Goal: Information Seeking & Learning: Understand process/instructions

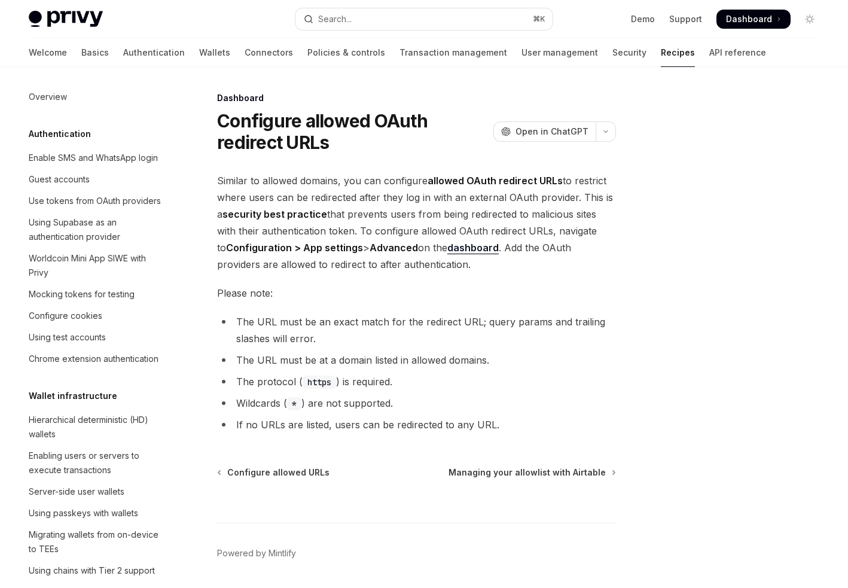
scroll to position [580, 0]
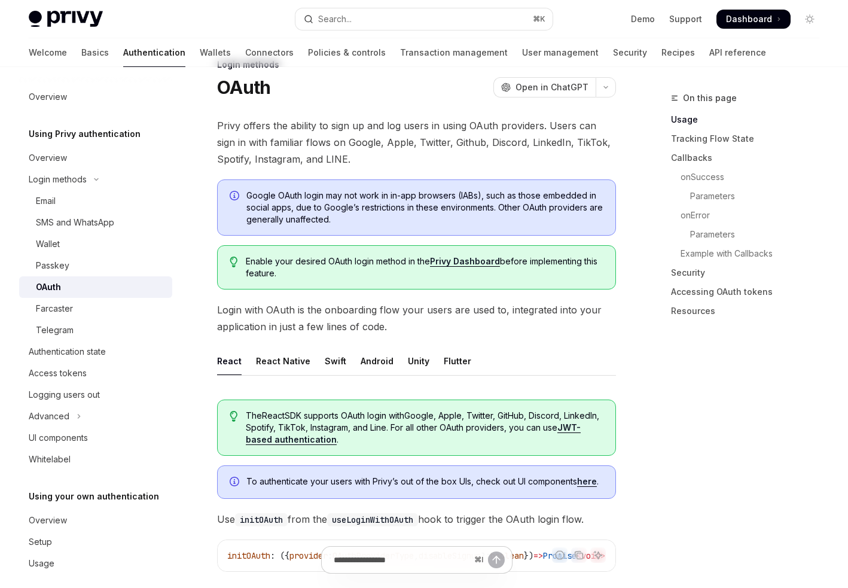
scroll to position [36, 0]
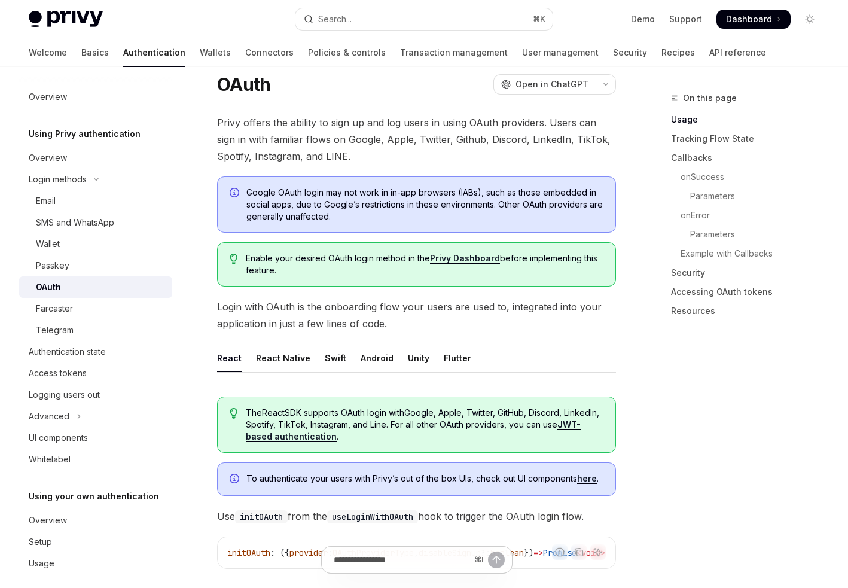
click at [70, 283] on div "OAuth" at bounding box center [100, 287] width 129 height 14
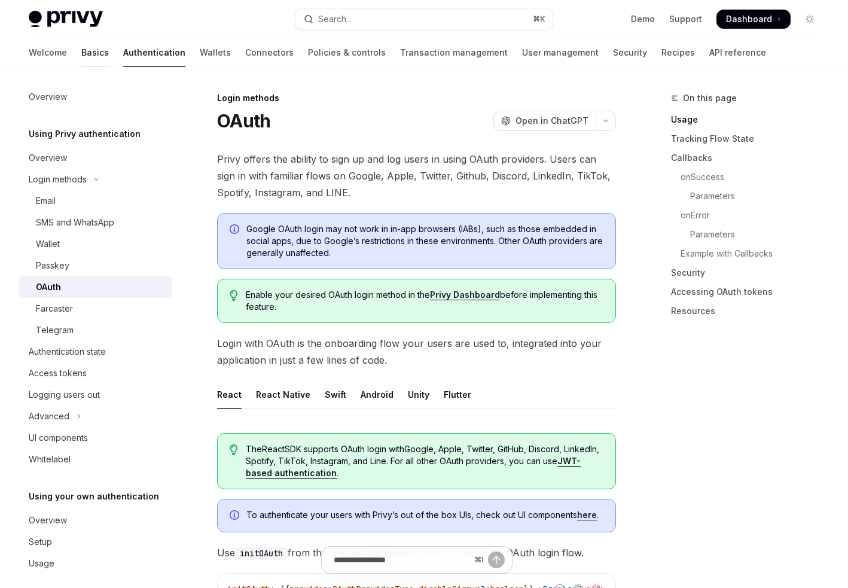
click at [81, 56] on link "Basics" at bounding box center [95, 52] width 28 height 29
type textarea "*"
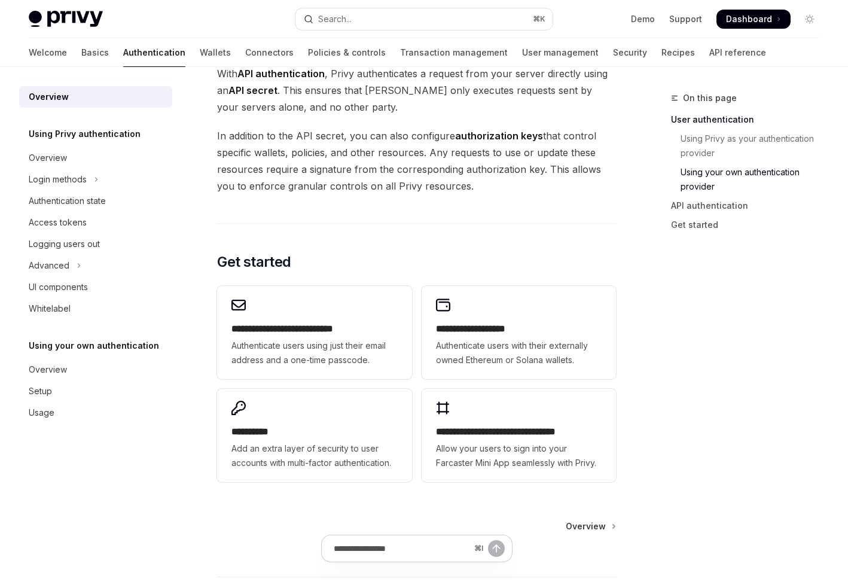
scroll to position [945, 0]
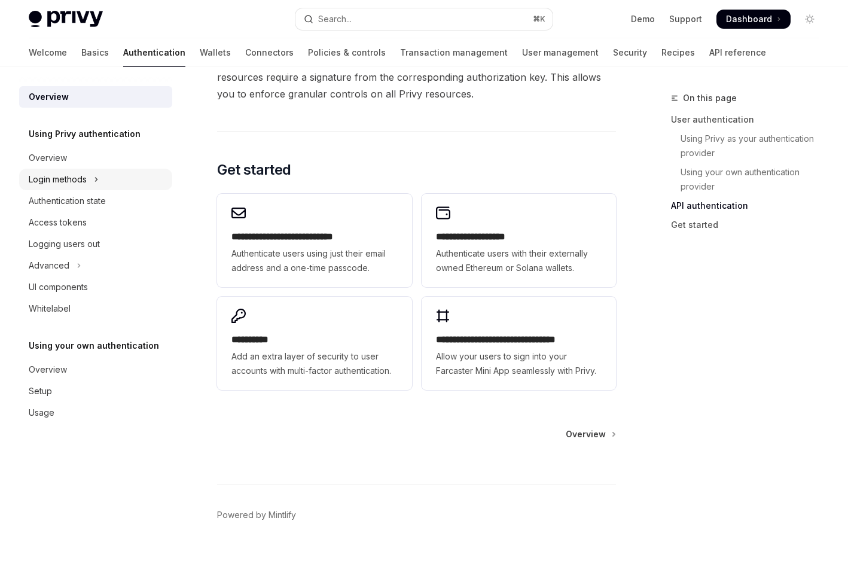
click at [78, 175] on div "Login methods" at bounding box center [58, 179] width 58 height 14
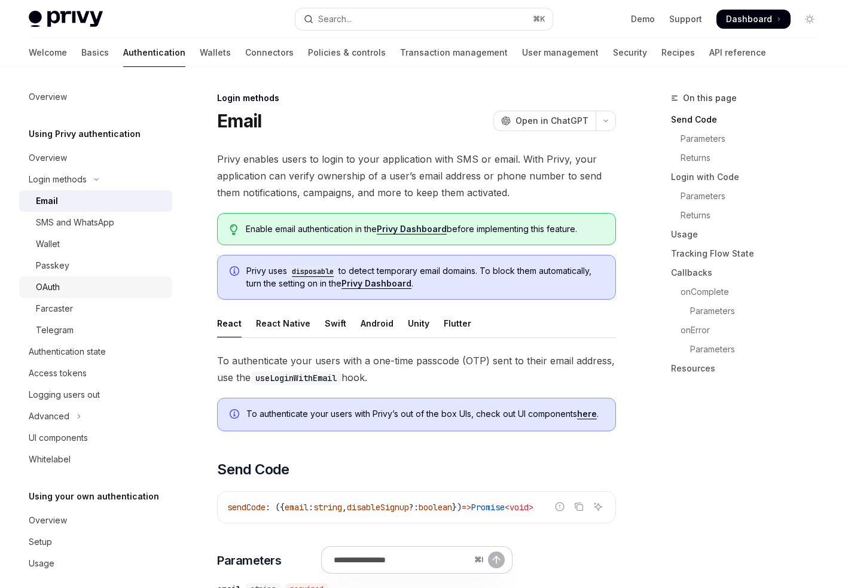
click at [83, 295] on link "OAuth" at bounding box center [95, 287] width 153 height 22
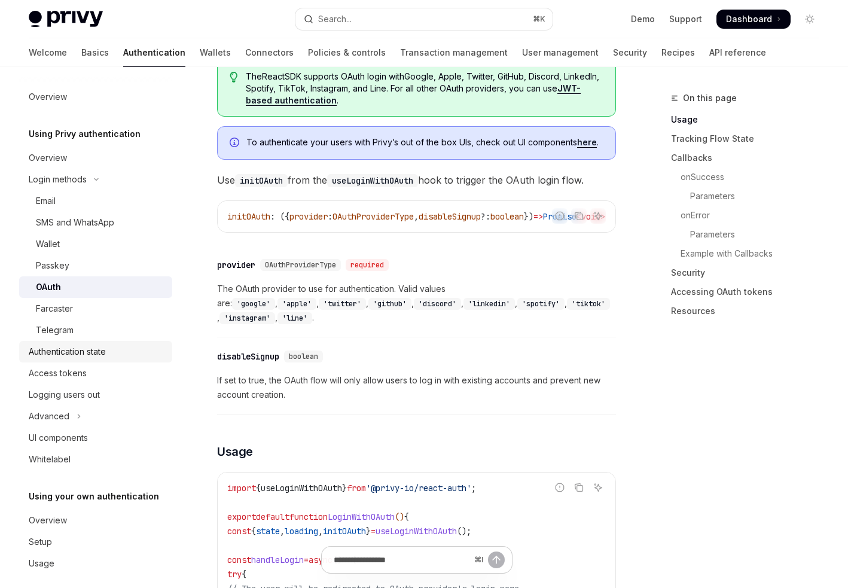
scroll to position [10, 0]
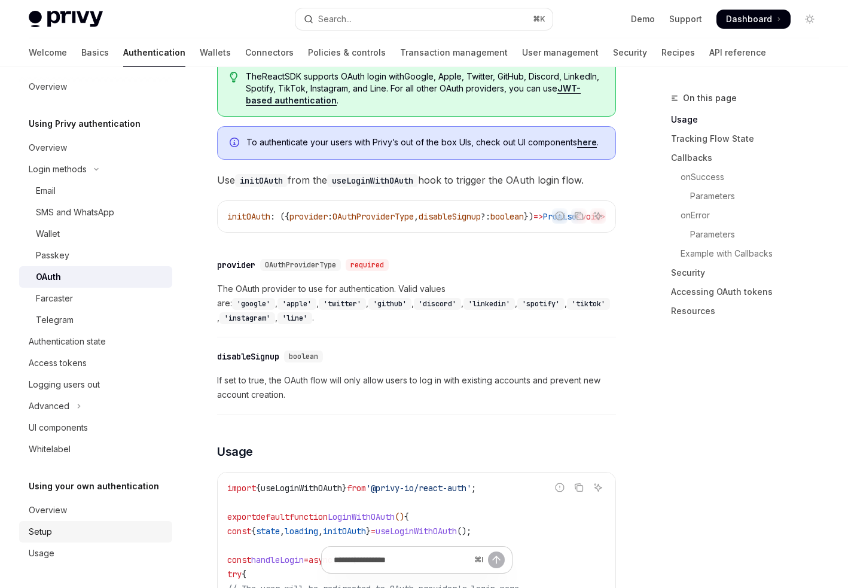
click at [56, 527] on div "Setup" at bounding box center [97, 531] width 136 height 14
type textarea "*"
